Goal: Information Seeking & Learning: Find specific fact

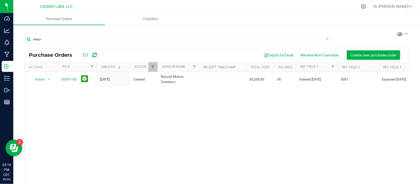
click at [159, 108] on div "Action Action Cancel purchase order Close purchase order Edit purchase order PO…" at bounding box center [217, 130] width 384 height 116
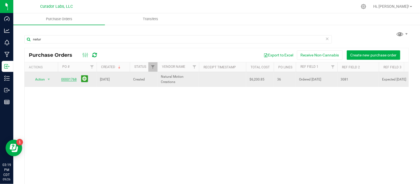
click at [74, 80] on link "00001768" at bounding box center [69, 80] width 16 height 4
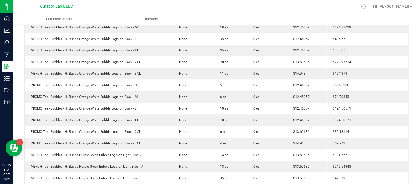
scroll to position [215, 0]
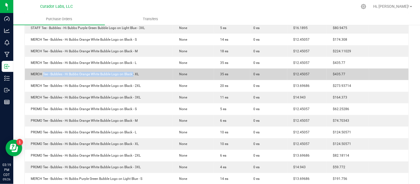
drag, startPoint x: 43, startPoint y: 75, endPoint x: 132, endPoint y: 75, distance: 89.4
click at [132, 75] on div "MERCH Tee - Bubbles - Hi Bubbs Orange White Bubble Logo on Black - XL" at bounding box center [98, 74] width 141 height 5
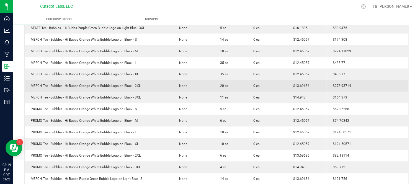
click at [136, 82] on td "MERCH Tee - Bubbles - Hi Bubbs Orange White Bubble Logo on Black - 2XL" at bounding box center [99, 86] width 148 height 12
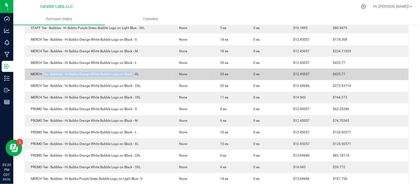
drag, startPoint x: 43, startPoint y: 74, endPoint x: 132, endPoint y: 76, distance: 88.1
click at [132, 76] on div "MERCH Tee - Bubbles - Hi Bubbs Orange White Bubble Logo on Black - XL" at bounding box center [98, 74] width 141 height 5
copy div "Tee - Bubbles - Hi Bubbs Orange White Bubble Logo on Black"
click at [146, 74] on div "MERCH Tee - Bubbles - Hi Bubbs Orange White Bubble Logo on Black - XL" at bounding box center [98, 74] width 141 height 5
